Goal: Check status: Check status

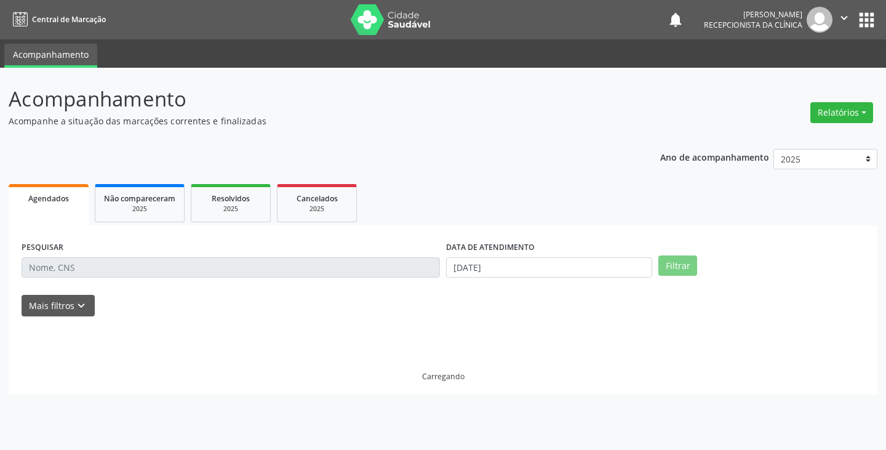
click at [145, 271] on input "text" at bounding box center [231, 267] width 418 height 21
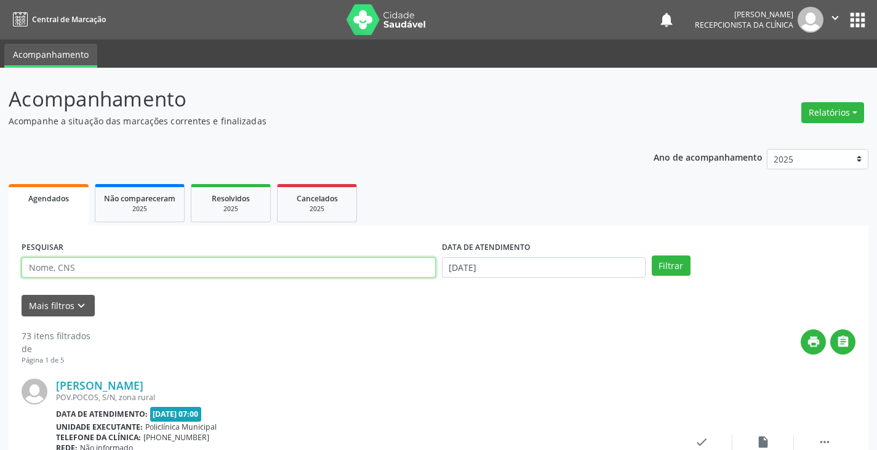
drag, startPoint x: 119, startPoint y: 269, endPoint x: 137, endPoint y: 277, distance: 20.4
click at [119, 269] on input "text" at bounding box center [229, 267] width 414 height 21
click at [651, 255] on button "Filtrar" at bounding box center [670, 265] width 39 height 21
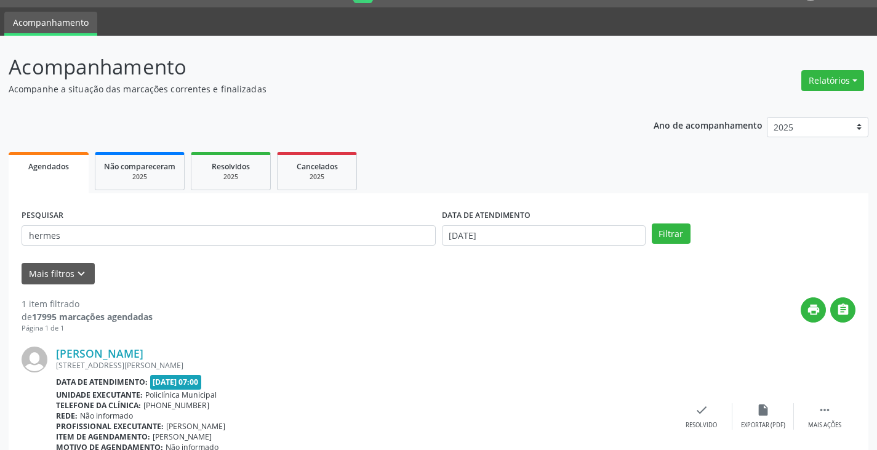
scroll to position [103, 0]
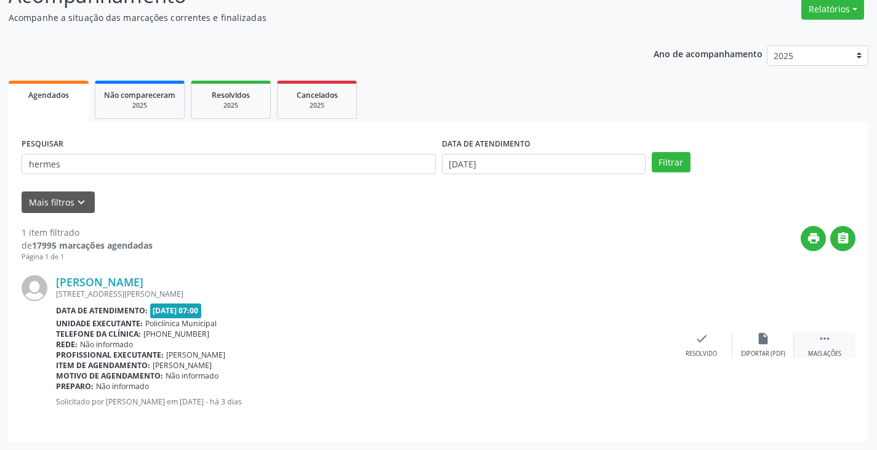
click at [823, 335] on icon "" at bounding box center [825, 339] width 14 height 14
click at [638, 342] on icon "print" at bounding box center [640, 339] width 14 height 14
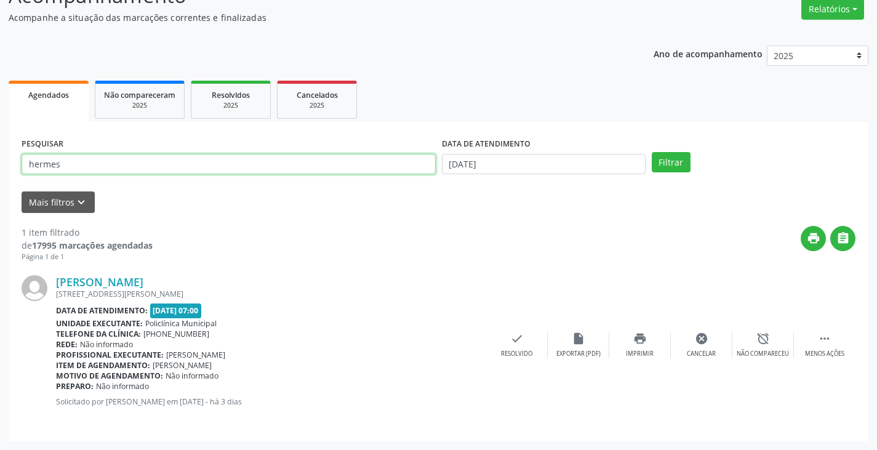
click at [181, 162] on input "hermes" at bounding box center [229, 164] width 414 height 21
click at [651, 152] on button "Filtrar" at bounding box center [670, 162] width 39 height 21
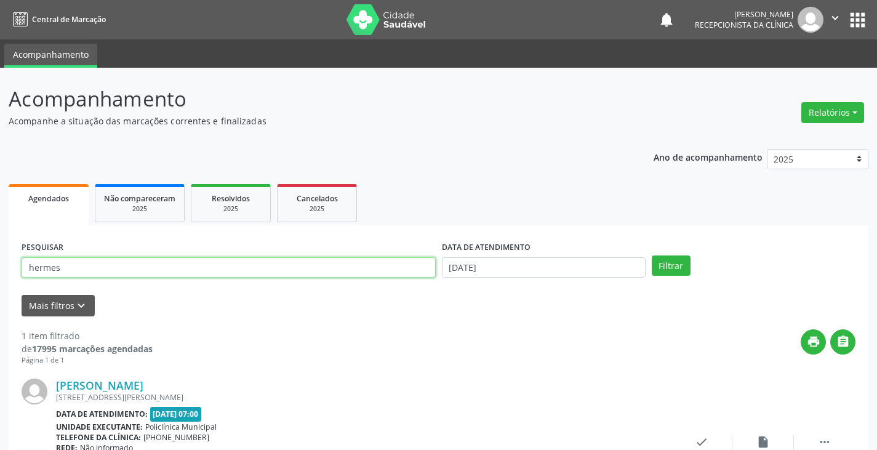
click at [145, 261] on input "hermes" at bounding box center [229, 267] width 414 height 21
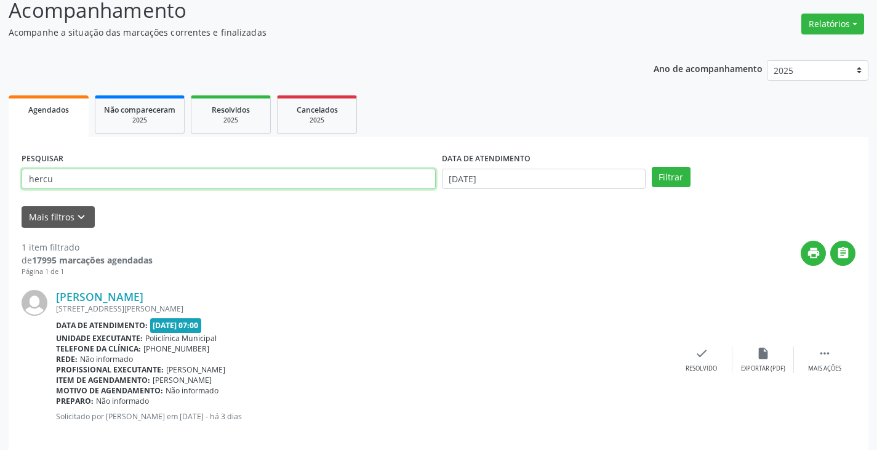
scroll to position [103, 0]
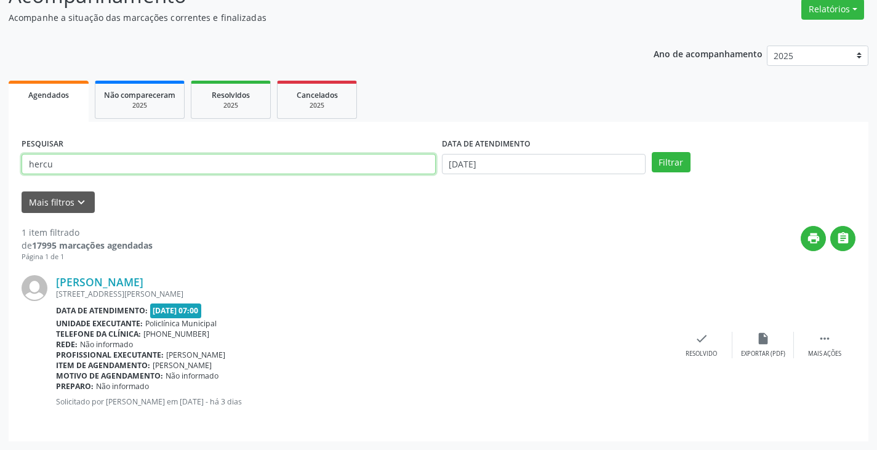
type input "hercu"
click at [651, 152] on button "Filtrar" at bounding box center [670, 162] width 39 height 21
click at [830, 335] on icon "" at bounding box center [825, 339] width 14 height 14
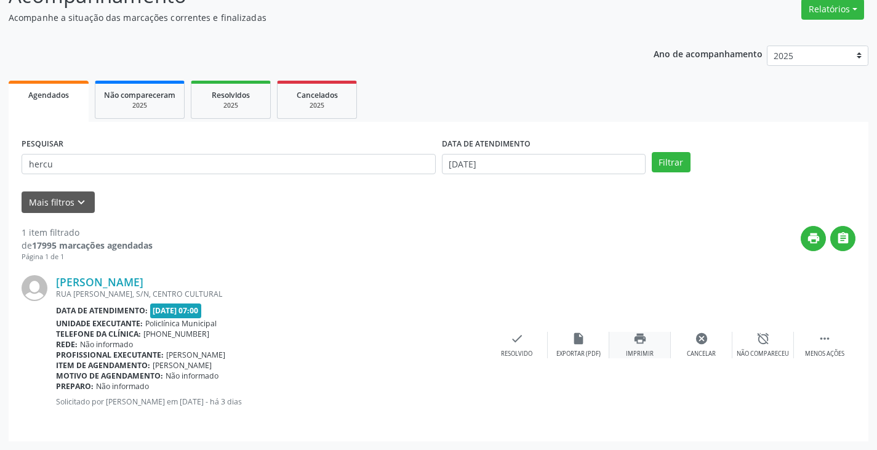
click at [638, 340] on icon "print" at bounding box center [640, 339] width 14 height 14
